Goal: Find specific page/section: Find specific page/section

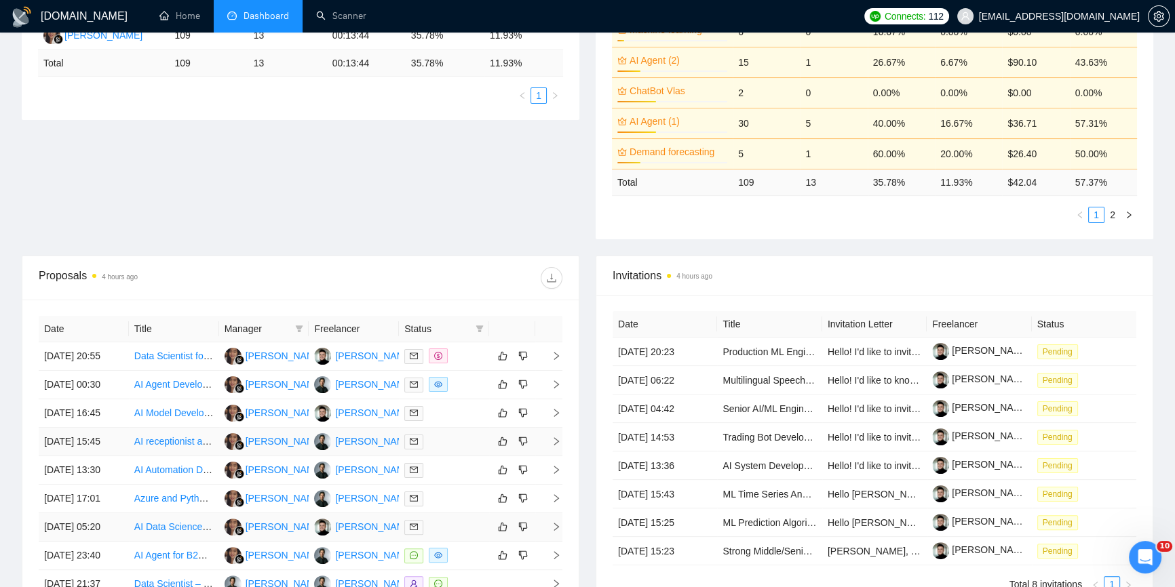
scroll to position [308, 0]
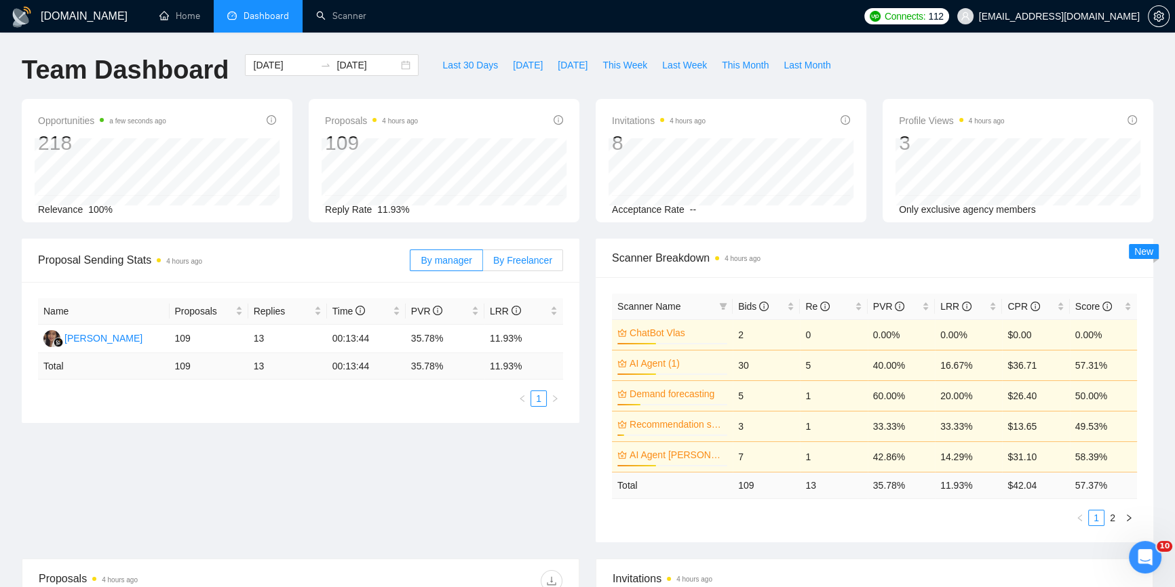
click at [525, 258] on span "By Freelancer" at bounding box center [522, 260] width 59 height 11
click at [483, 264] on input "By Freelancer" at bounding box center [483, 264] width 0 height 0
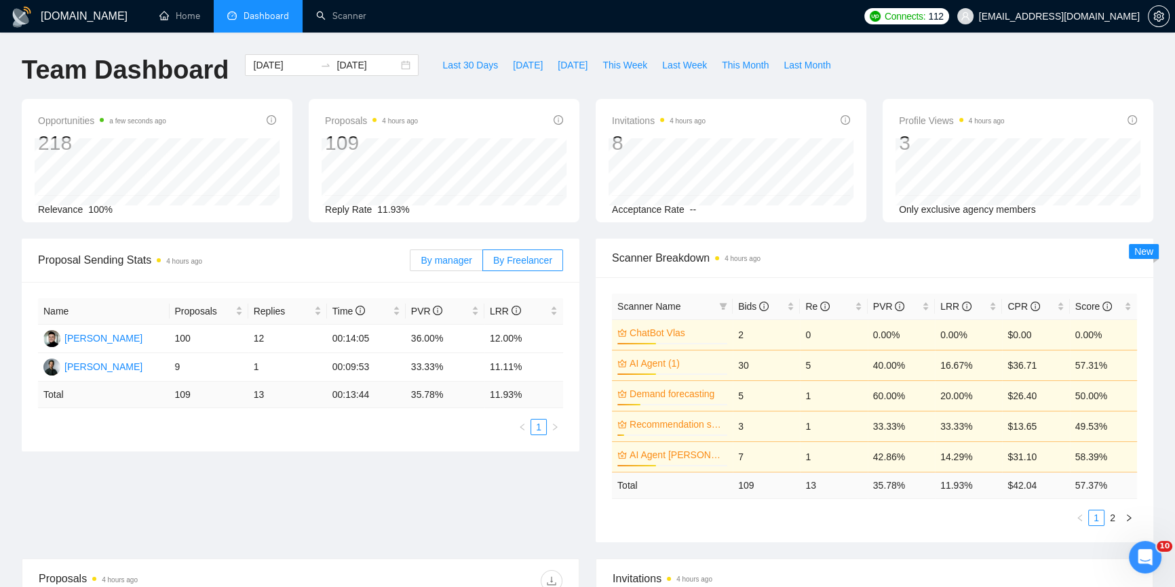
click at [470, 255] on span "By manager" at bounding box center [445, 260] width 51 height 11
click at [410, 264] on input "By manager" at bounding box center [410, 264] width 0 height 0
